Goal: Transaction & Acquisition: Purchase product/service

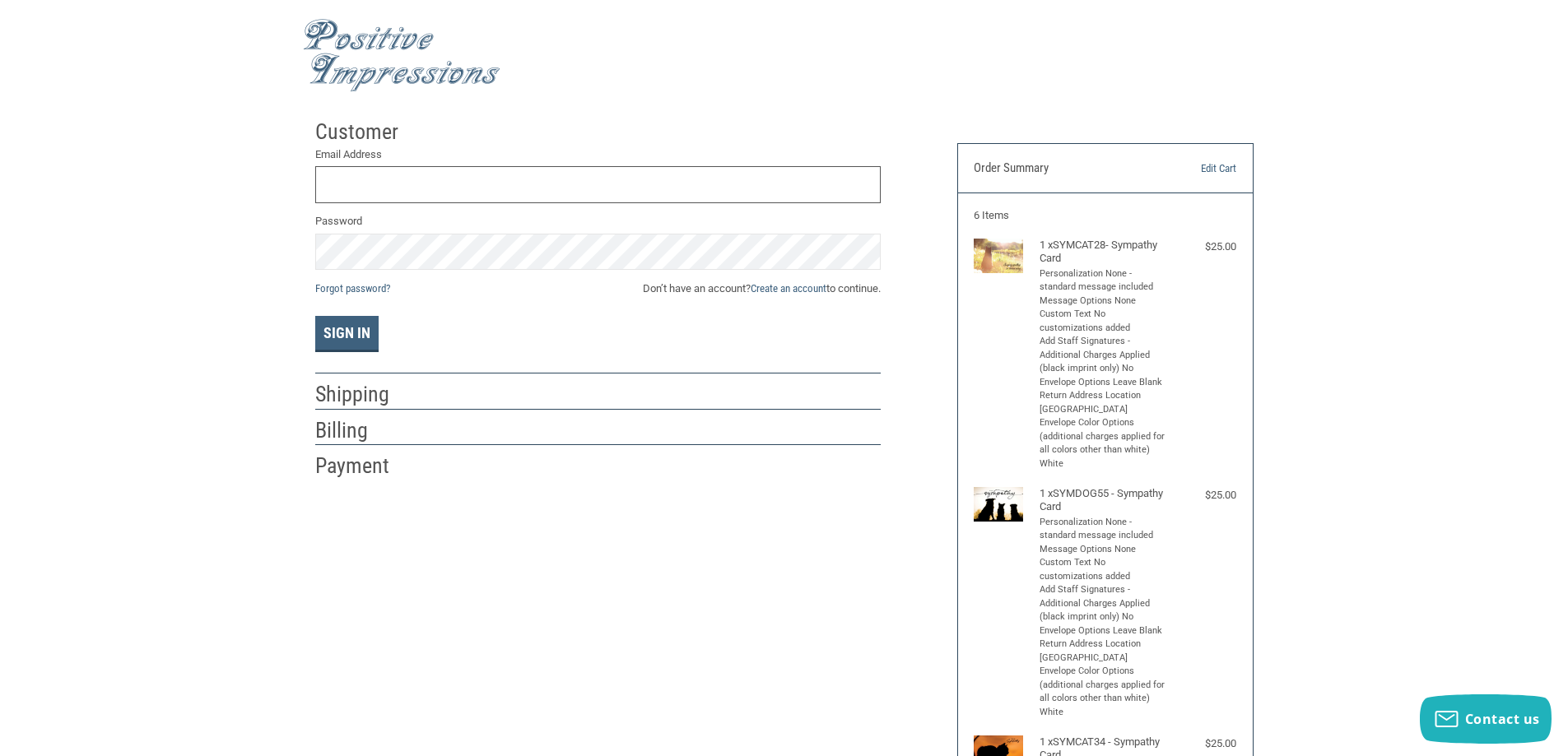
click at [525, 182] on input "Email Address" at bounding box center [598, 184] width 566 height 37
type input "[EMAIL_ADDRESS][DOMAIN_NAME]"
click at [172, 201] on div "Customer Returning Customer Email Address [EMAIL_ADDRESS][DOMAIN_NAME] Password…" at bounding box center [784, 726] width 1568 height 1231
click at [315, 316] on button "Sign In" at bounding box center [347, 334] width 63 height 36
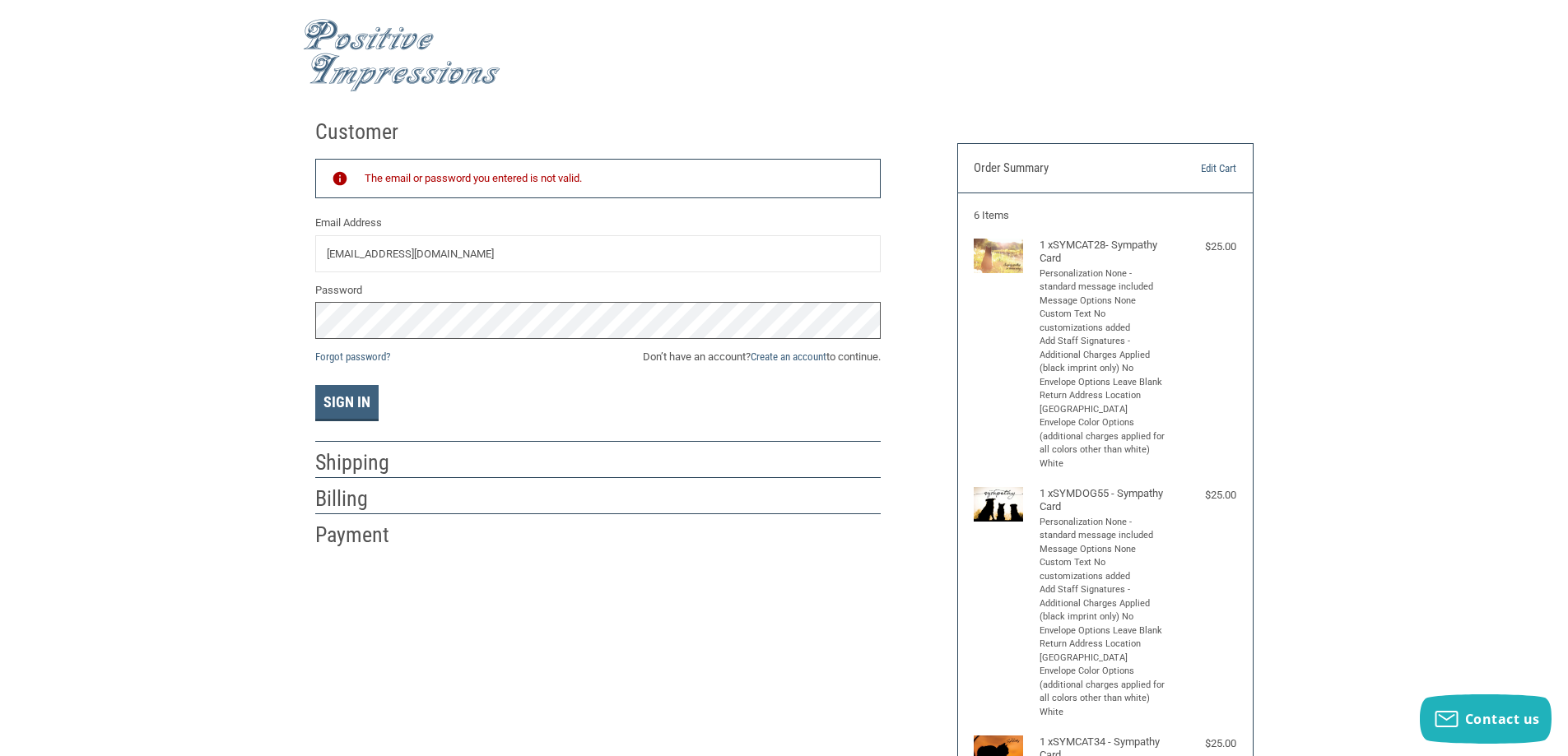
click at [9, 253] on div "Customer Returning Customer The email or password you entered is not valid. Ema…" at bounding box center [784, 726] width 1568 height 1231
click at [315, 385] on button "Sign In" at bounding box center [347, 403] width 63 height 36
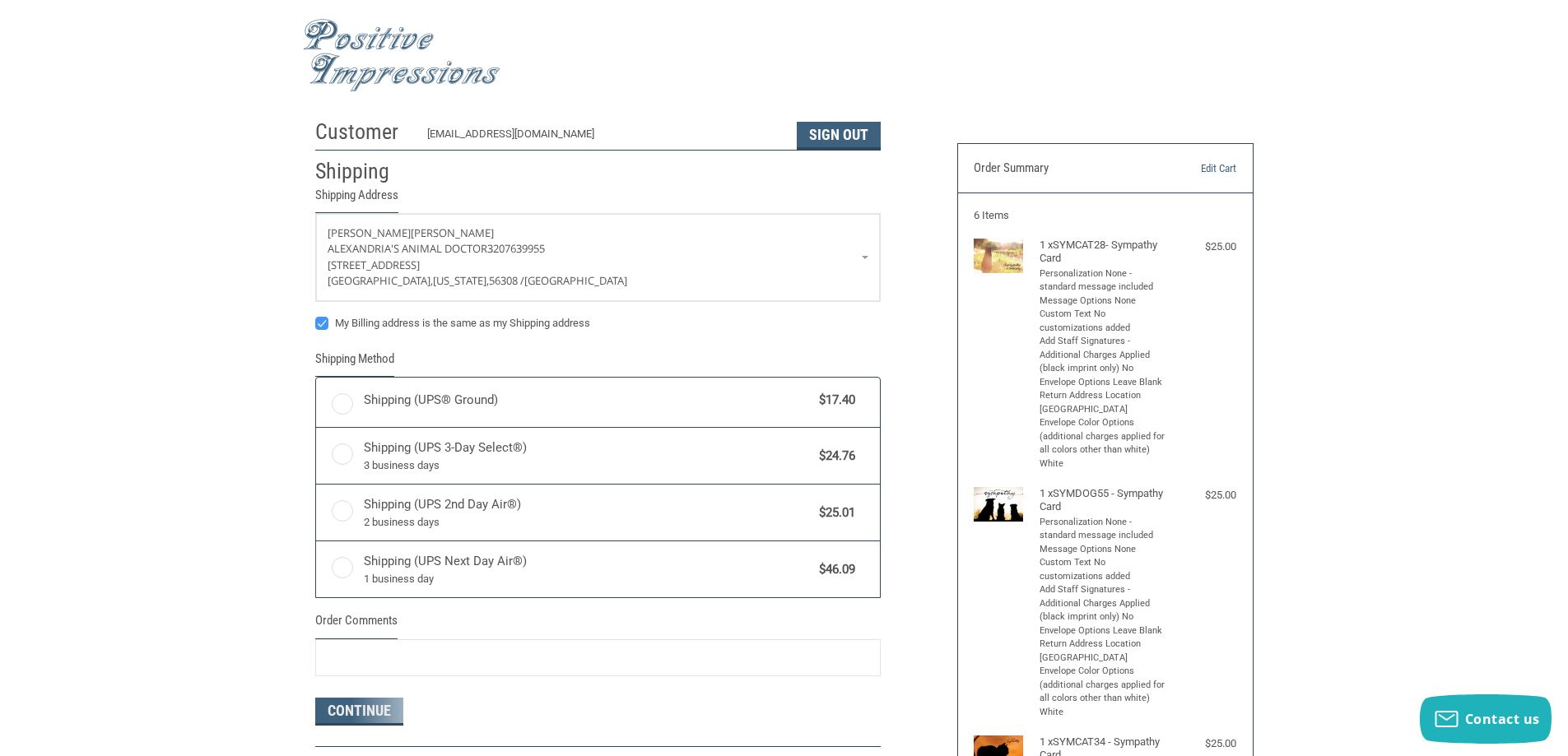
radio input "true"
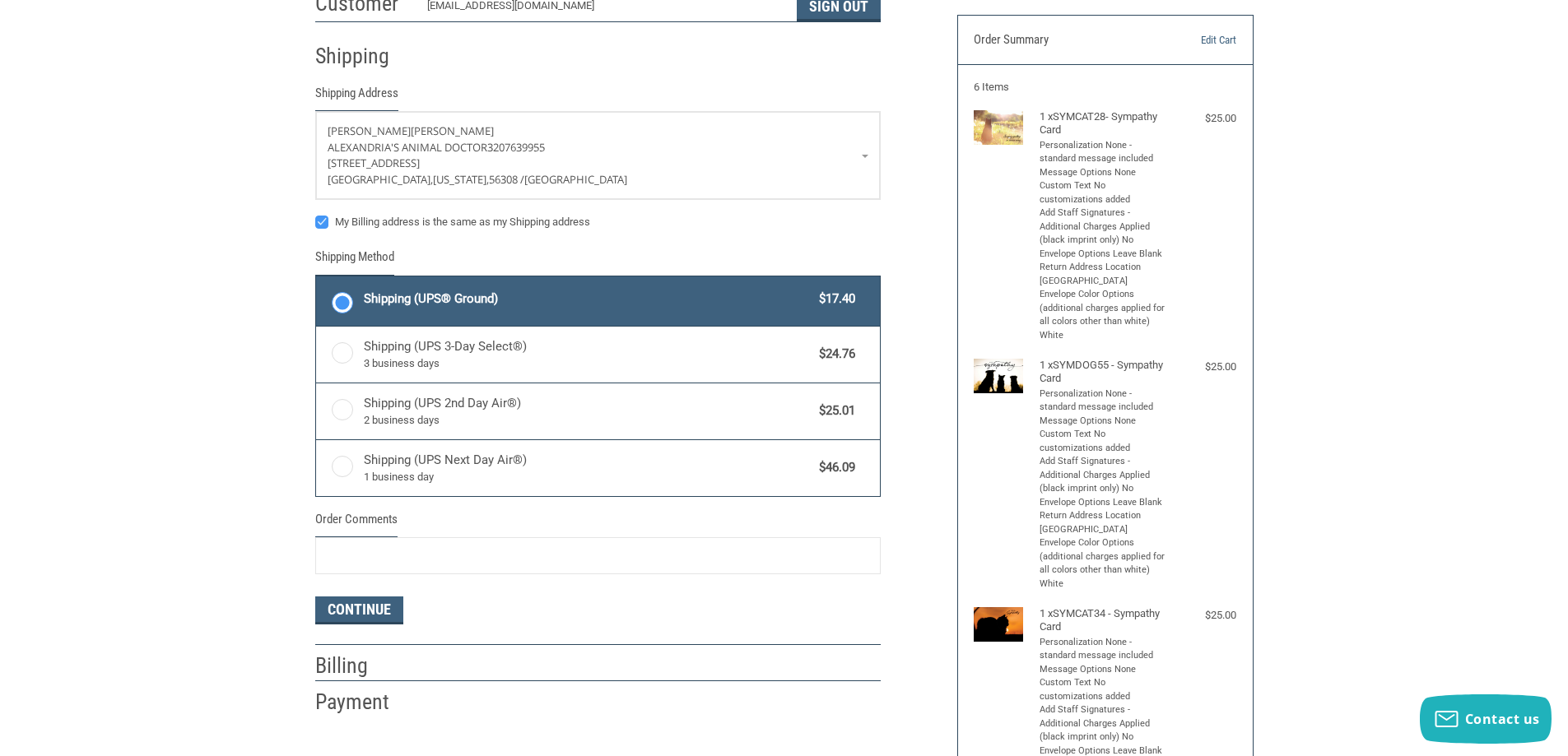
scroll to position [164, 0]
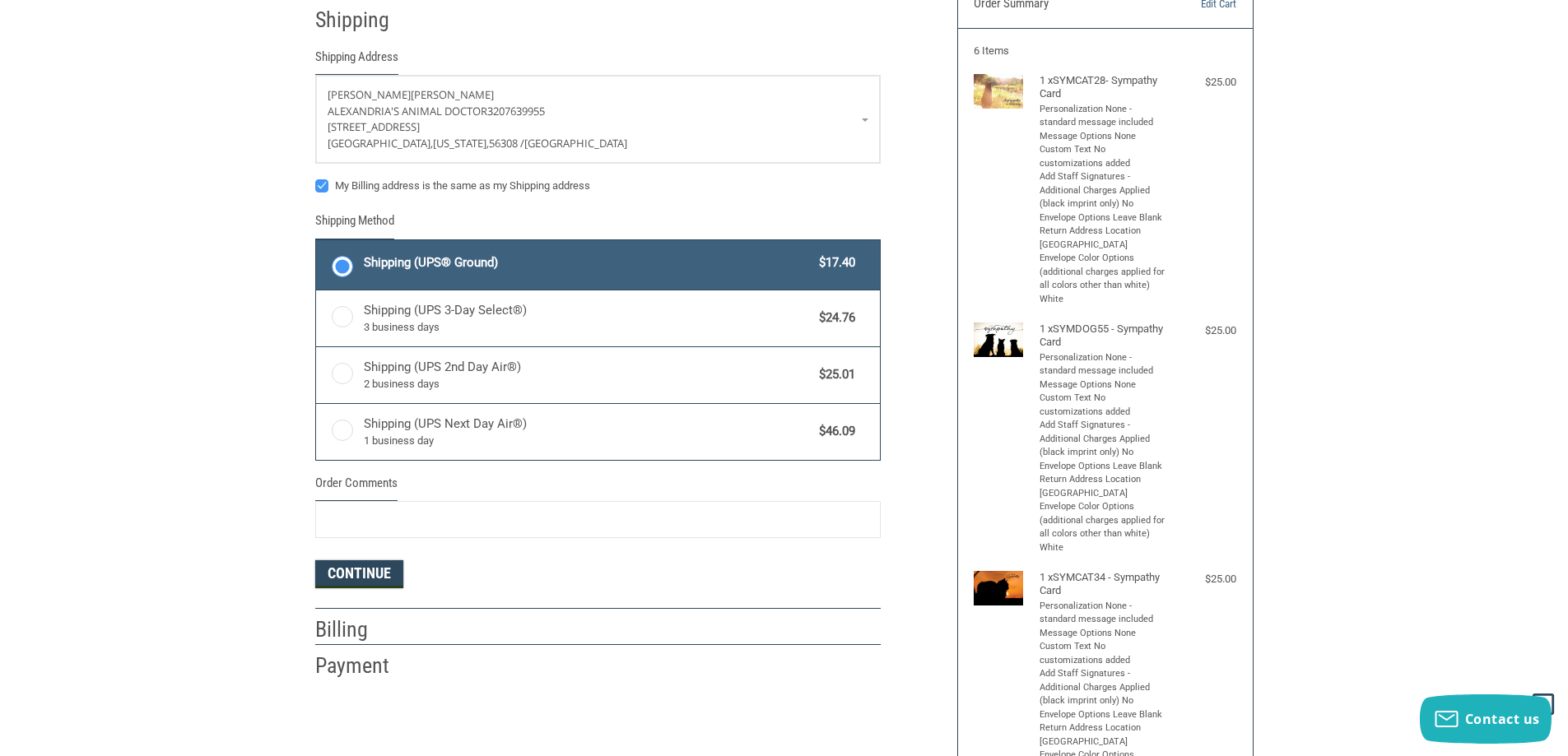
click at [349, 579] on button "Continue" at bounding box center [359, 574] width 88 height 28
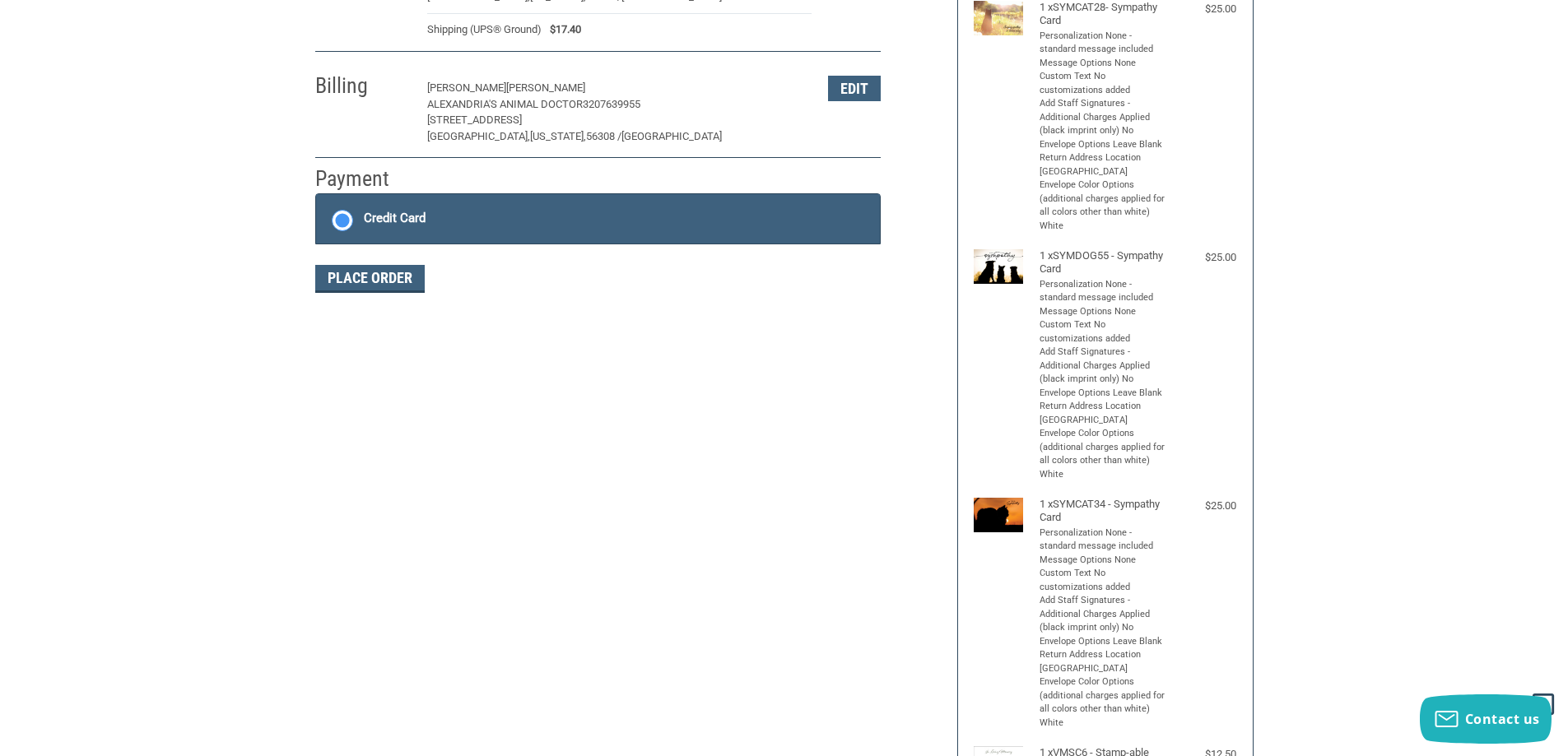
scroll to position [245, 0]
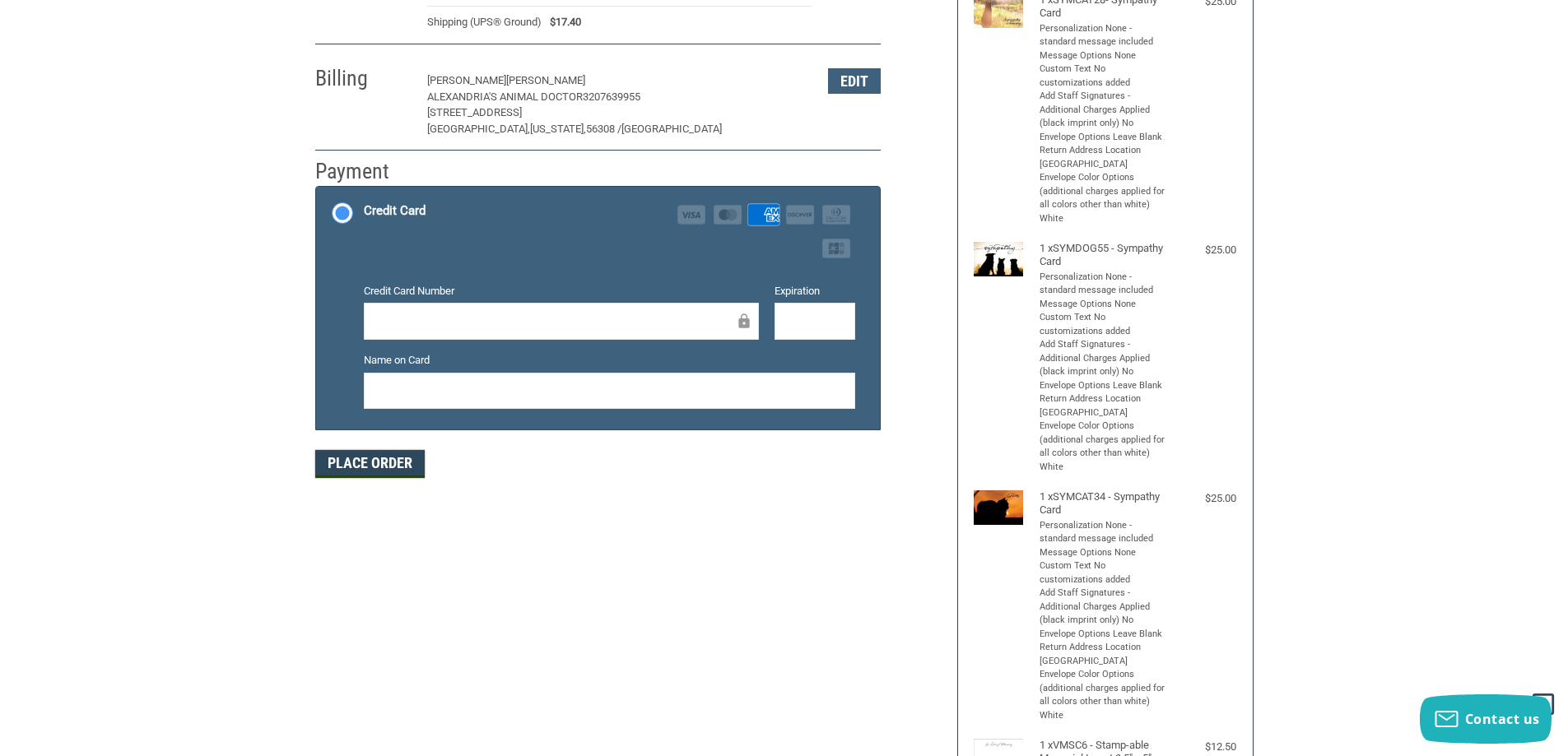
click at [406, 463] on button "Place Order" at bounding box center [370, 463] width 109 height 28
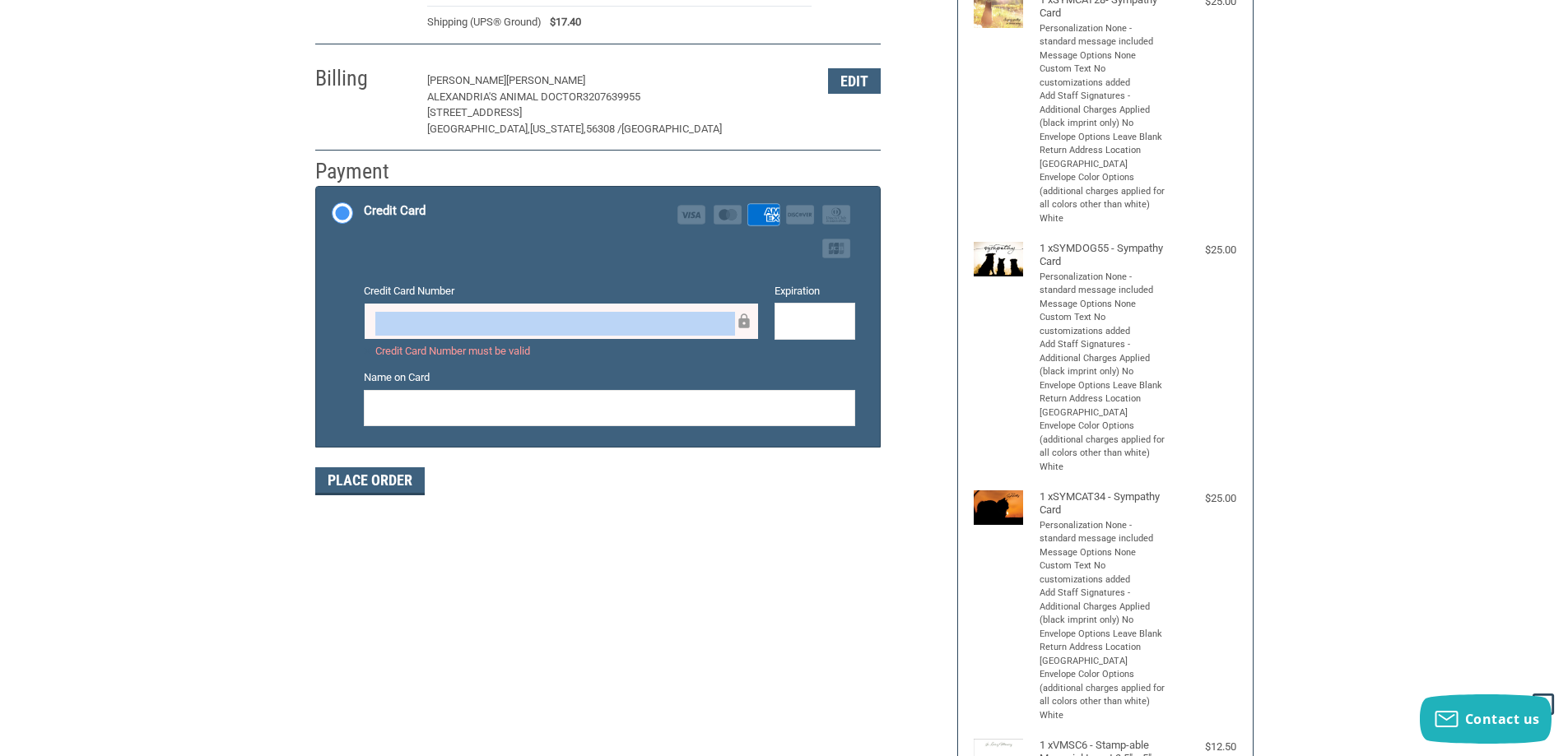
drag, startPoint x: 500, startPoint y: 312, endPoint x: 113, endPoint y: 294, distance: 387.4
click at [216, 314] on div "Customer [EMAIL_ADDRESS][DOMAIN_NAME] Sign Out Shipping [PERSON_NAME] Alexandri…" at bounding box center [784, 481] width 1568 height 1231
click at [715, 370] on label "Name on Card" at bounding box center [610, 378] width 492 height 16
click at [620, 295] on label "Credit Card Number" at bounding box center [561, 291] width 395 height 16
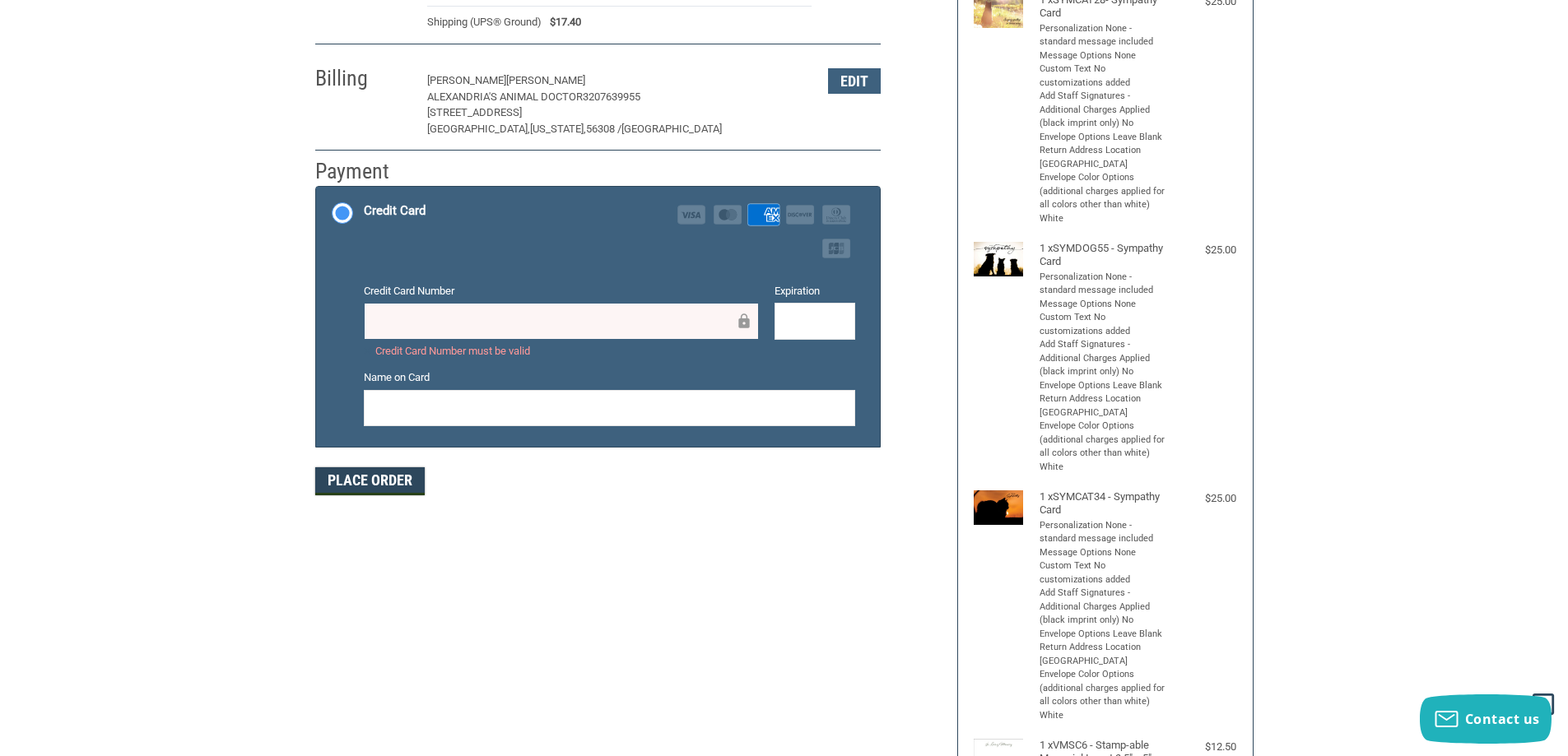
click at [352, 492] on button "Place Order" at bounding box center [370, 481] width 109 height 28
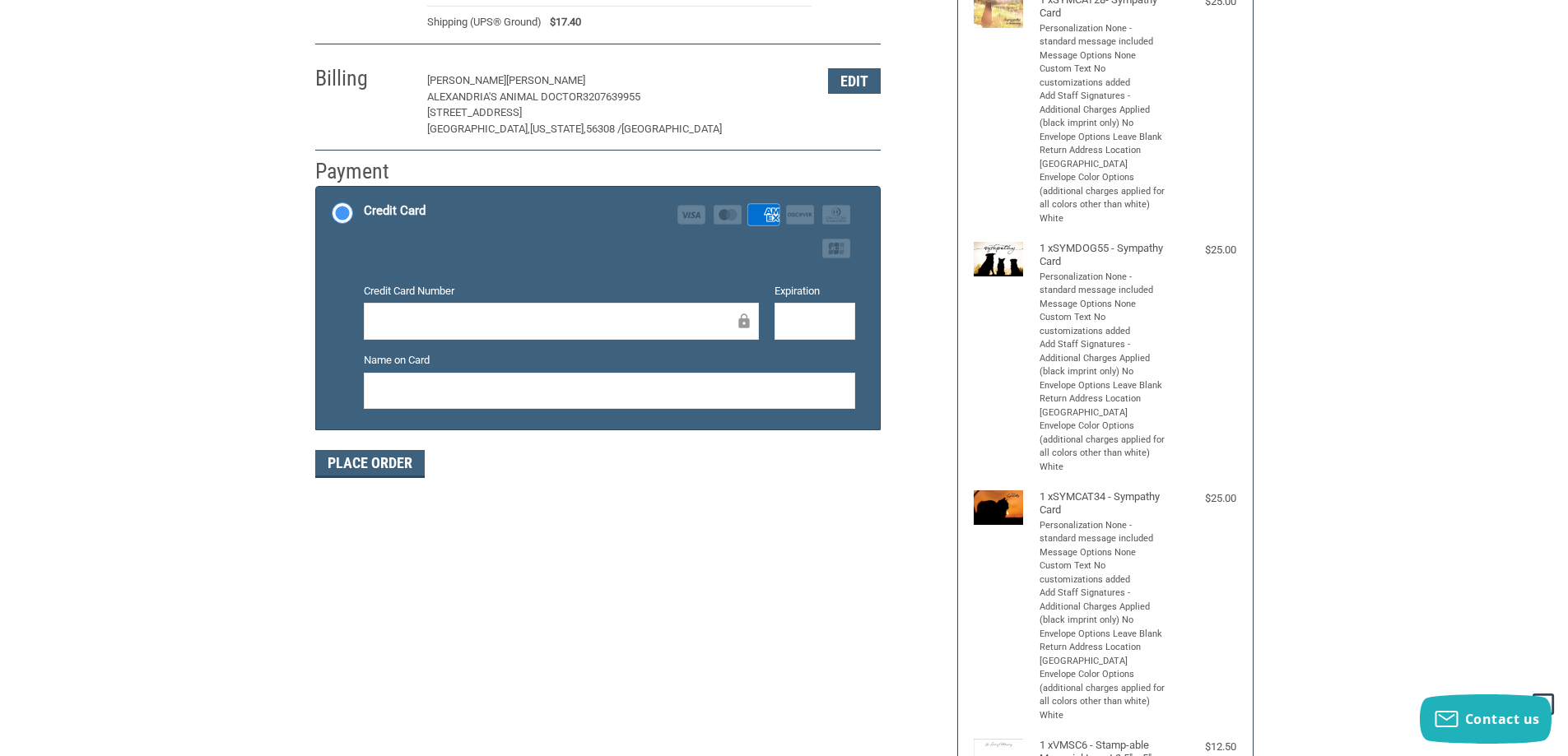
click at [841, 333] on div at bounding box center [814, 321] width 80 height 37
click at [356, 466] on button "Place Order" at bounding box center [370, 463] width 109 height 28
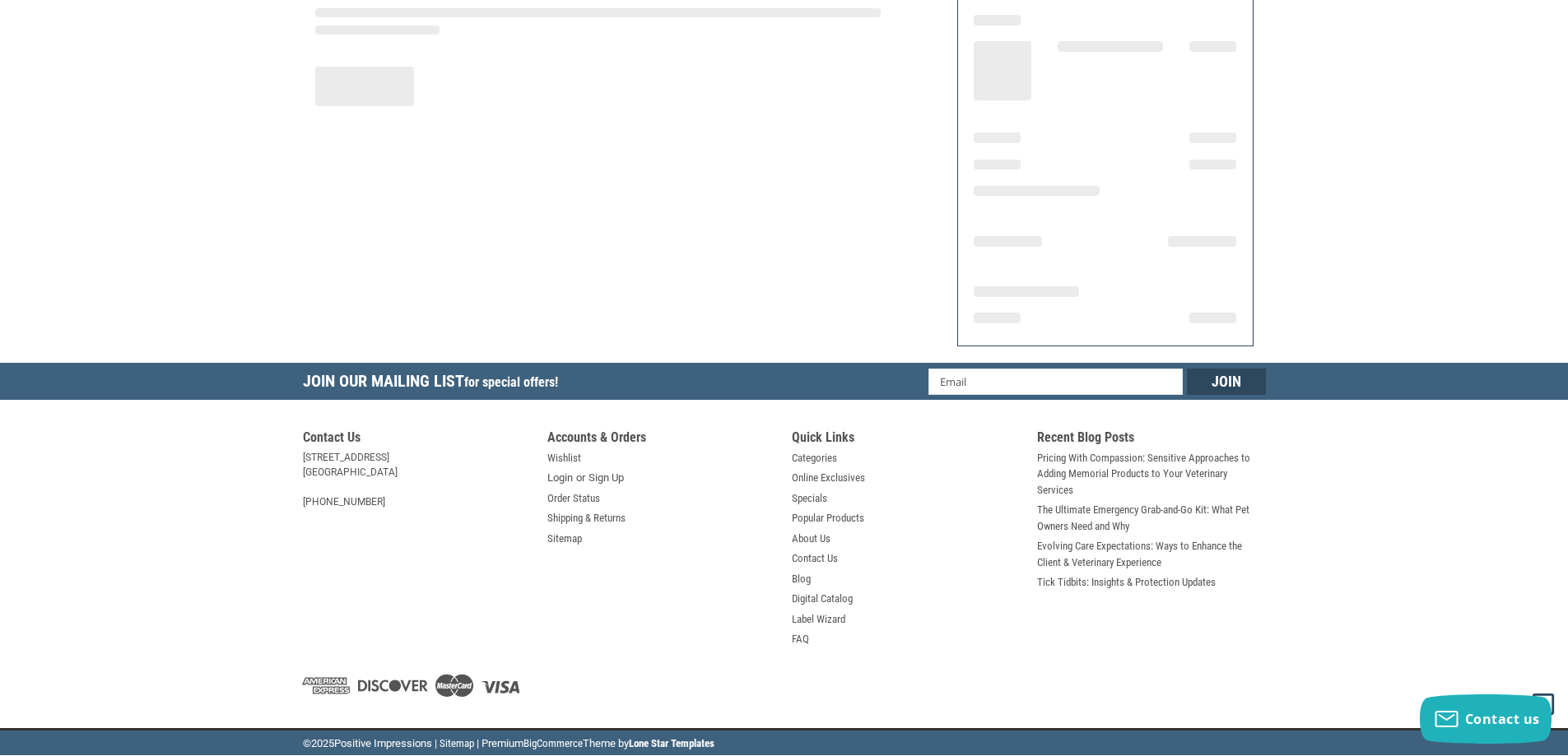
scroll to position [191, 0]
